Goal: Unclear

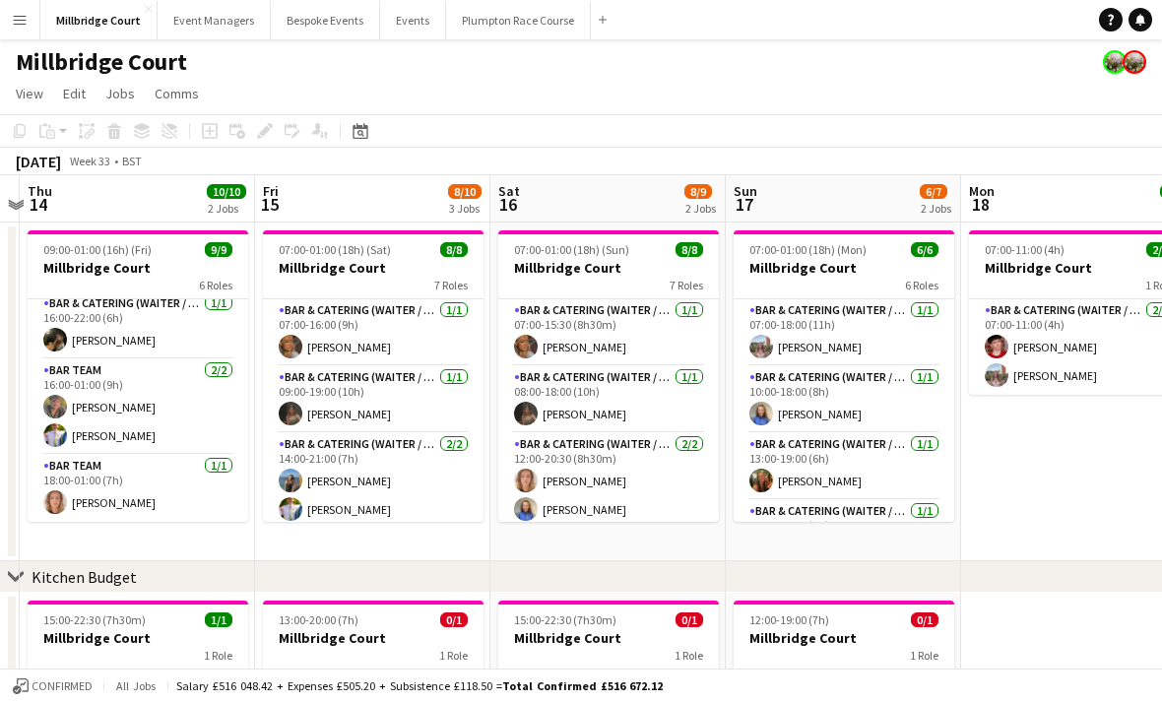
scroll to position [265, 0]
